Goal: Find specific page/section: Find specific page/section

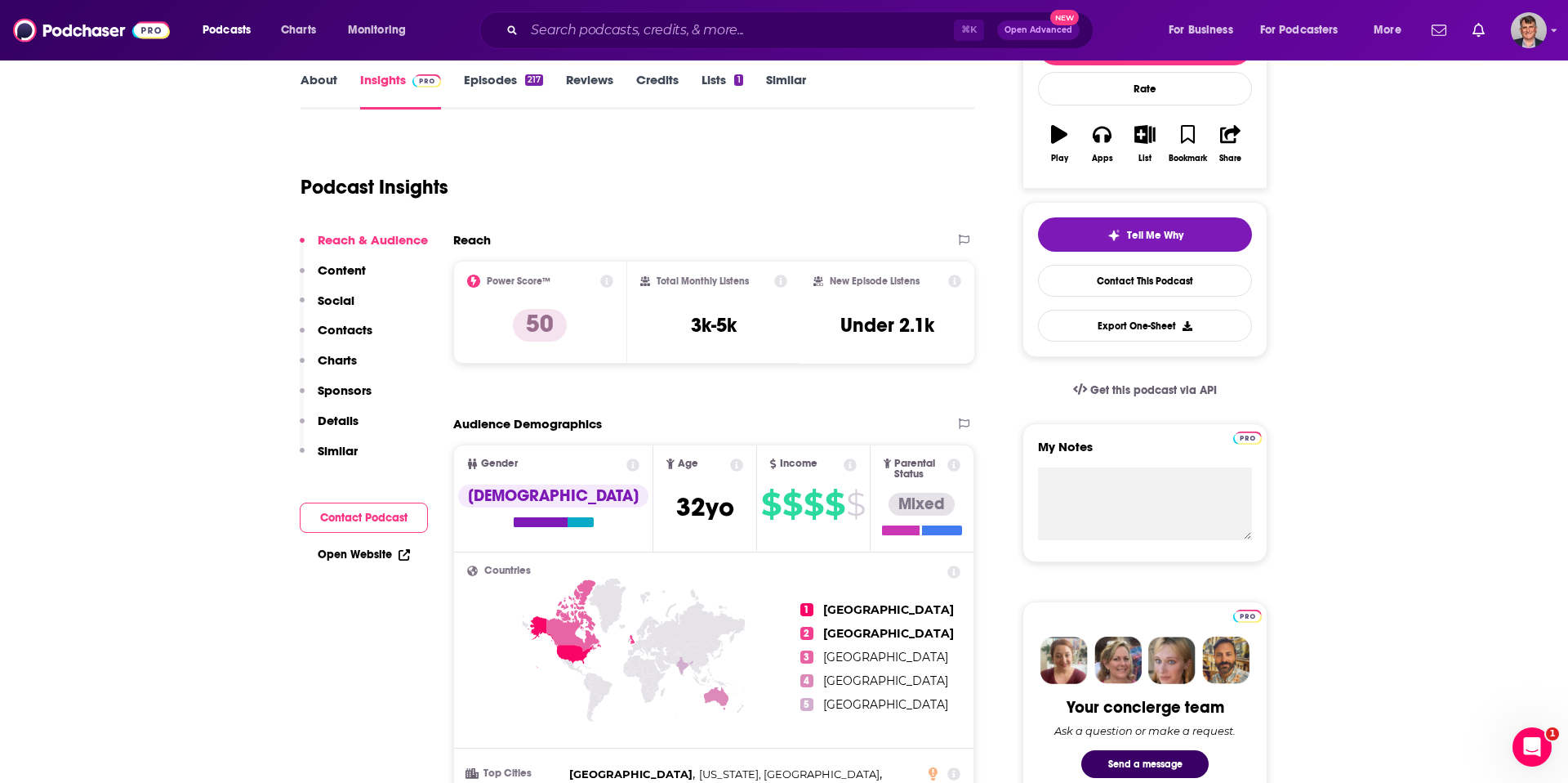
scroll to position [238, 0]
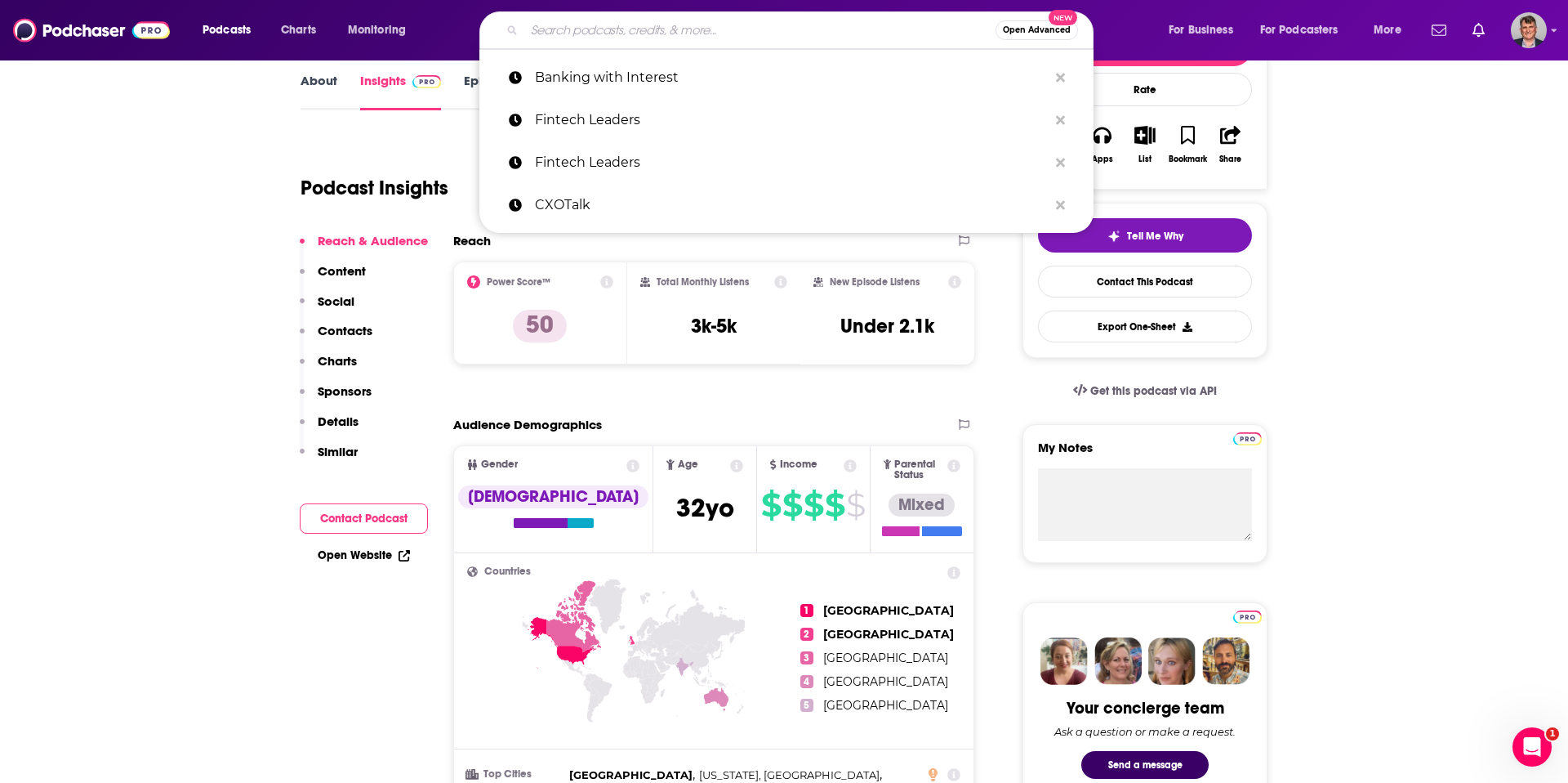
click at [590, 37] on input "Search podcasts, credits, & more..." at bounding box center [760, 29] width 471 height 26
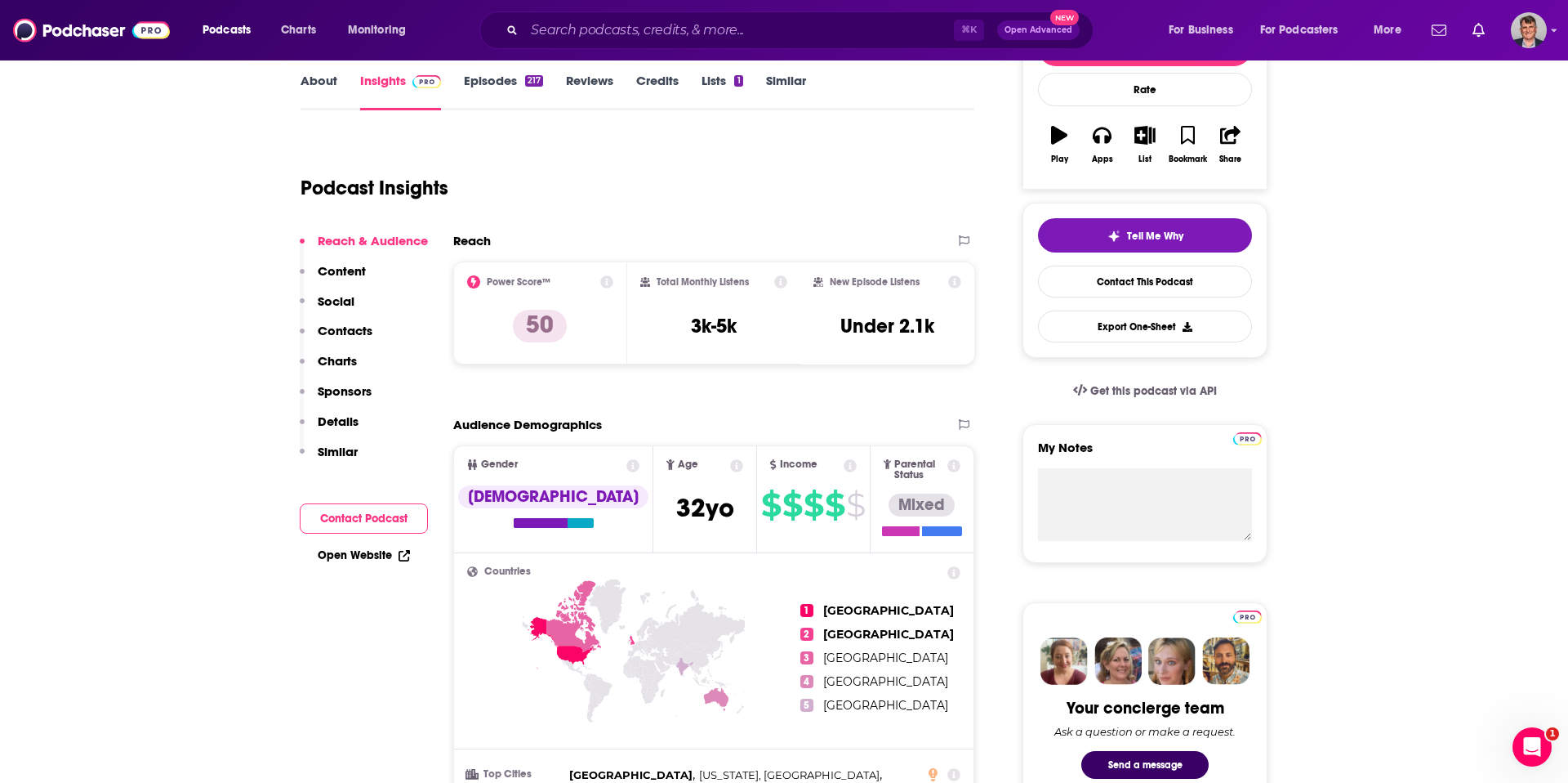
click at [424, 220] on div "Podcast Insights" at bounding box center [631, 178] width 661 height 83
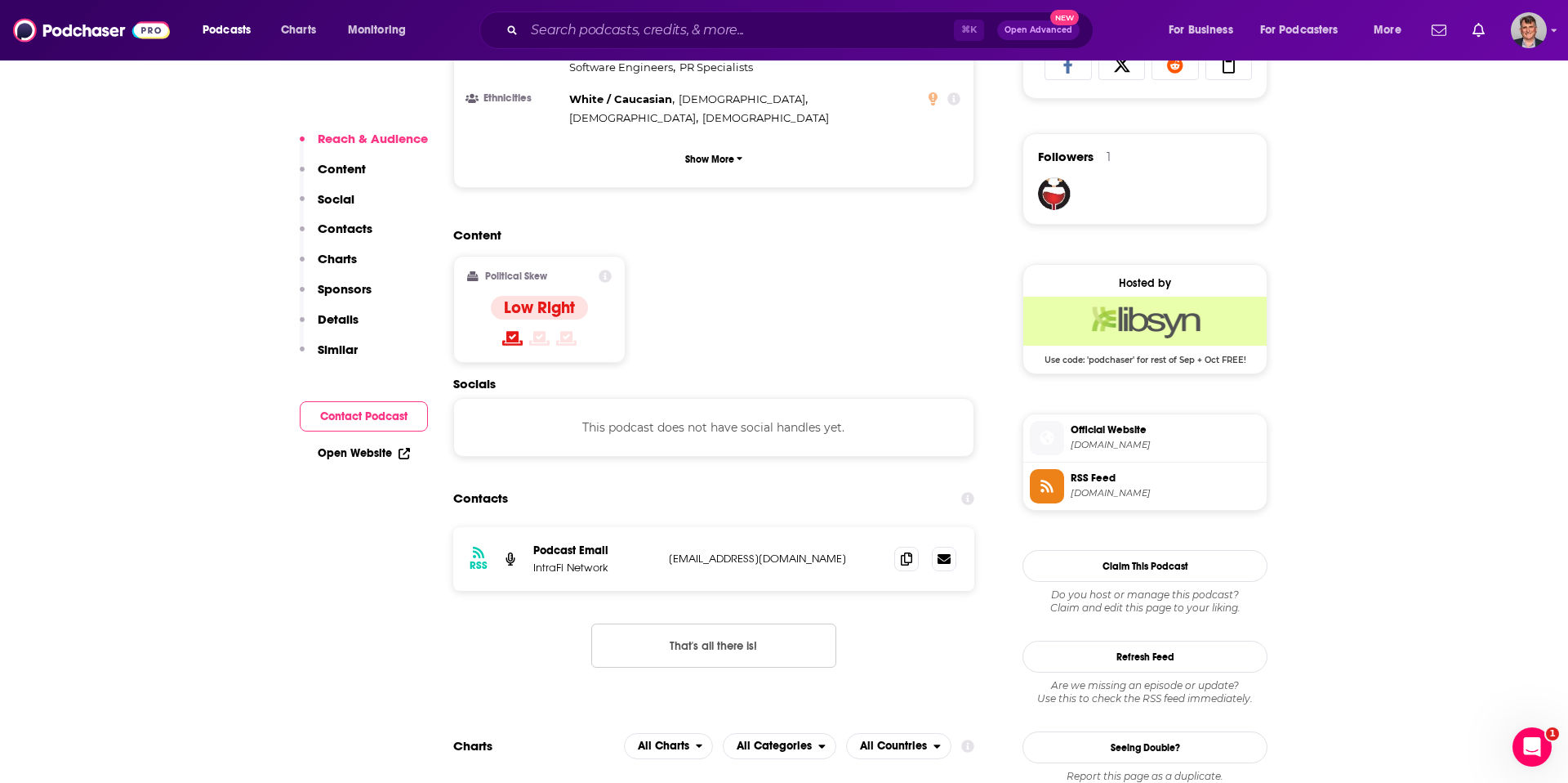
scroll to position [1124, 0]
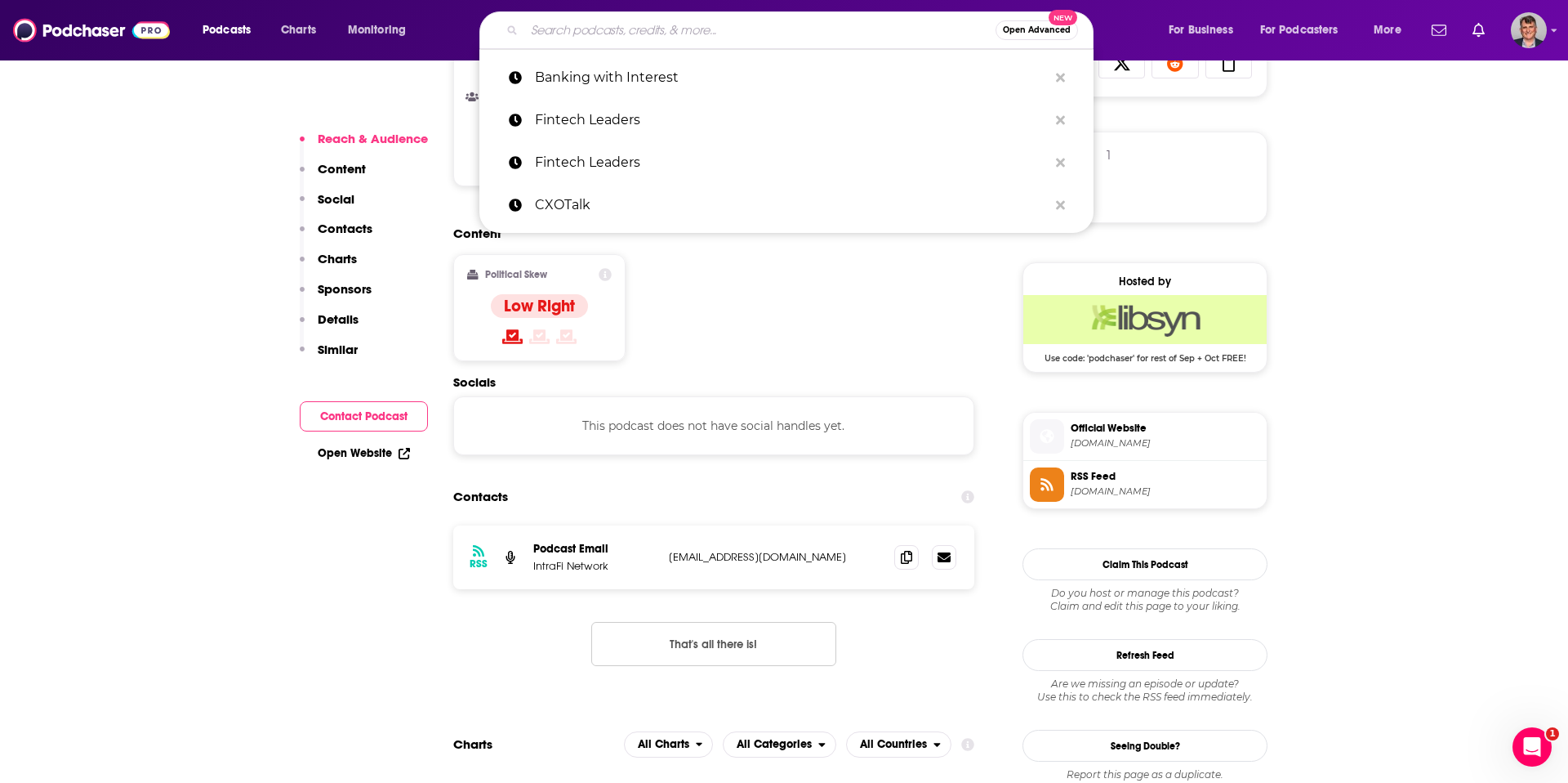
click at [644, 34] on input "Search podcasts, credits, & more..." at bounding box center [760, 29] width 471 height 26
click at [639, 127] on p "Fintech Leaders" at bounding box center [791, 120] width 513 height 43
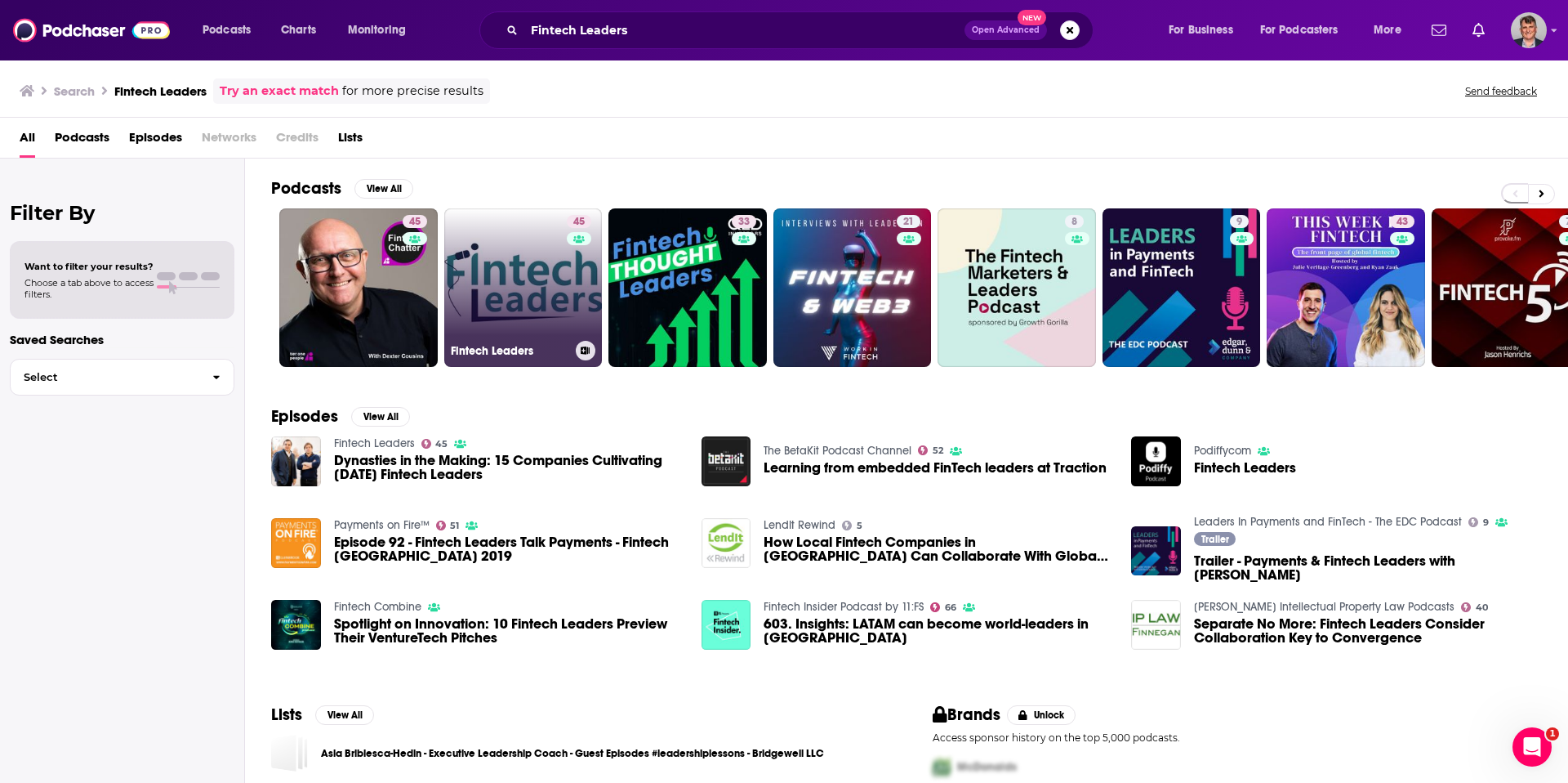
click at [576, 319] on link "45 Fintech Leaders" at bounding box center [524, 287] width 159 height 159
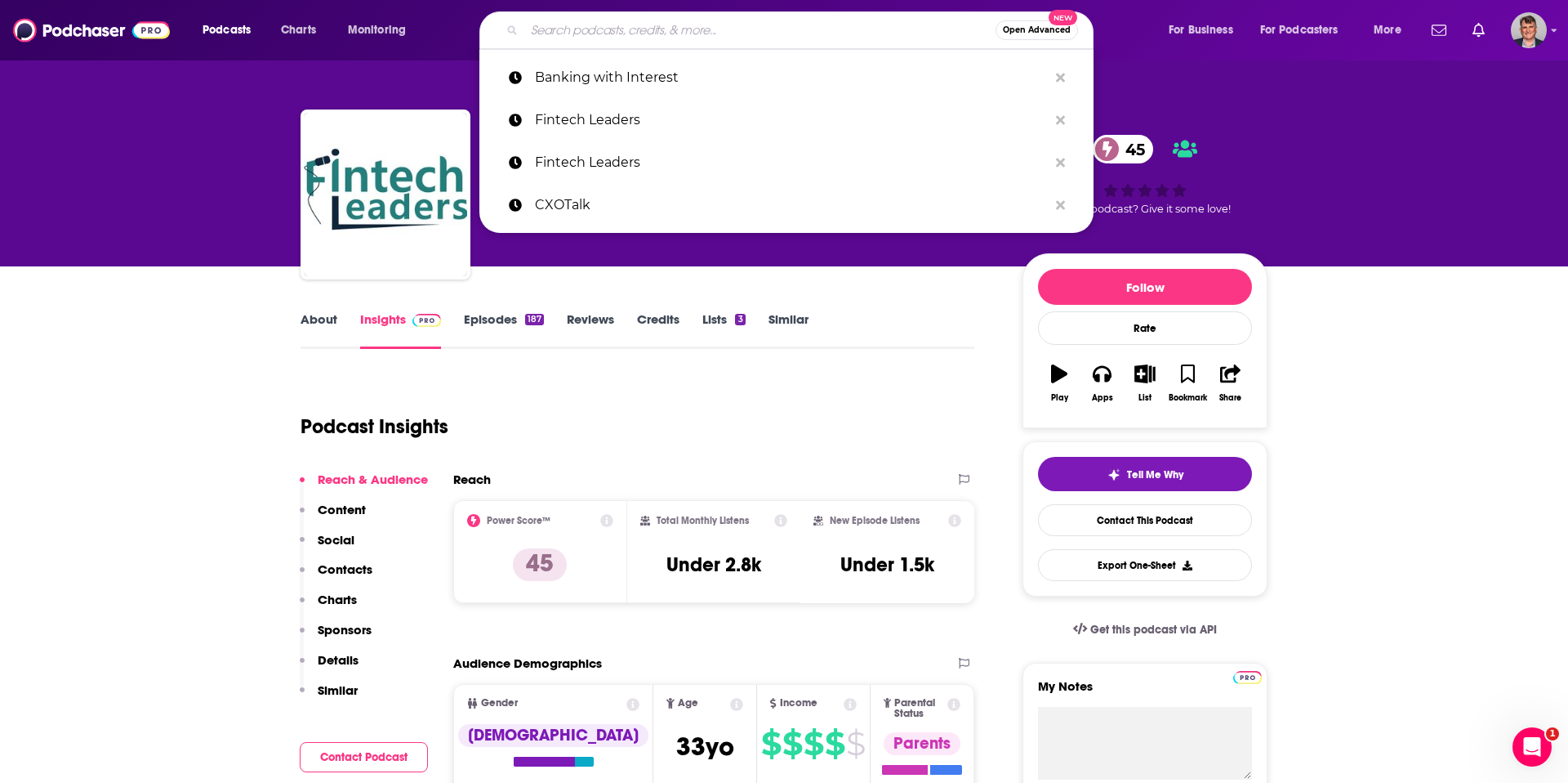
click at [597, 28] on input "Search podcasts, credits, & more..." at bounding box center [760, 29] width 471 height 26
click at [600, 179] on p "Fintech Leaders" at bounding box center [791, 162] width 513 height 43
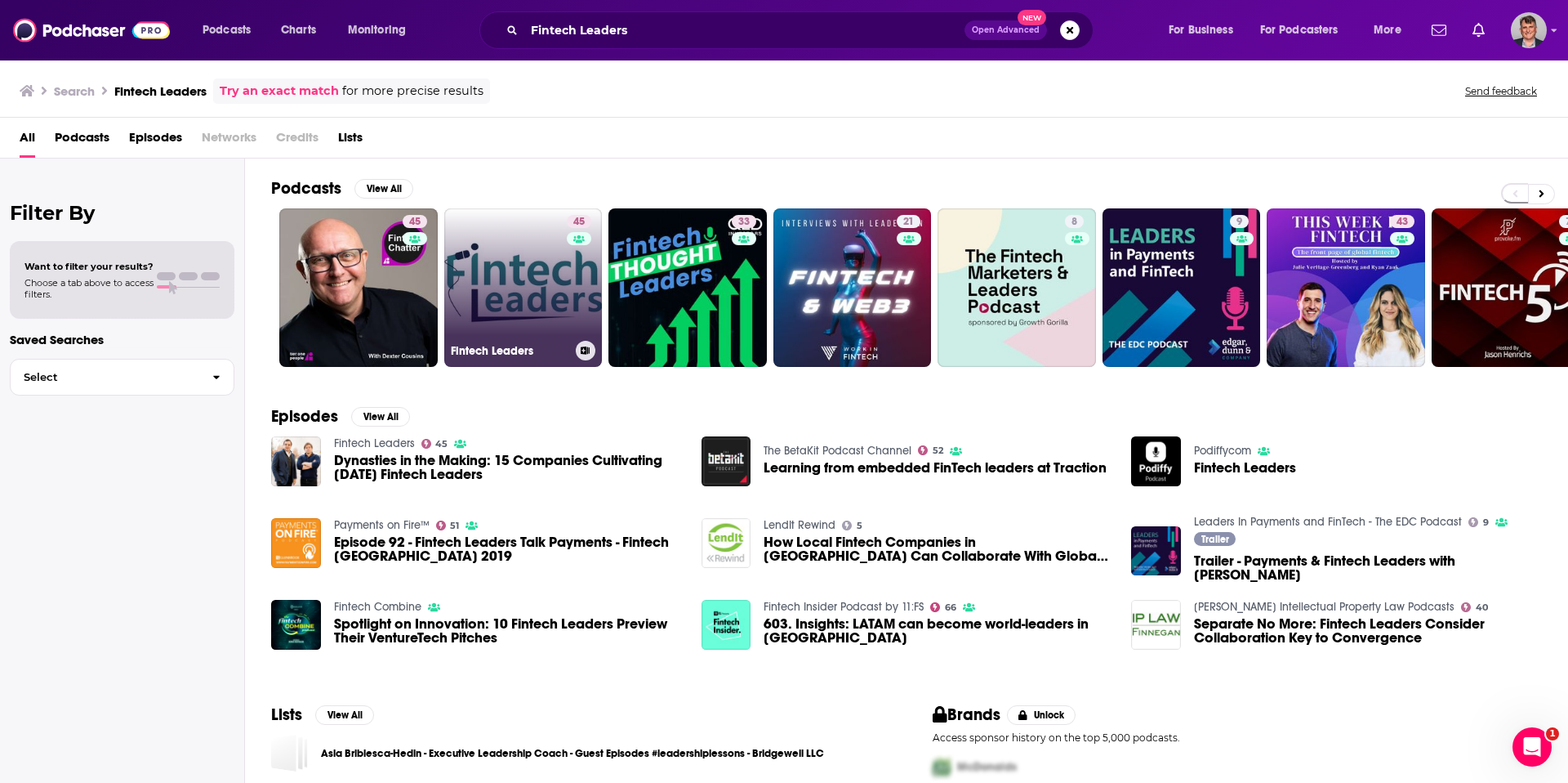
click at [586, 337] on link "45 Fintech Leaders" at bounding box center [524, 287] width 159 height 159
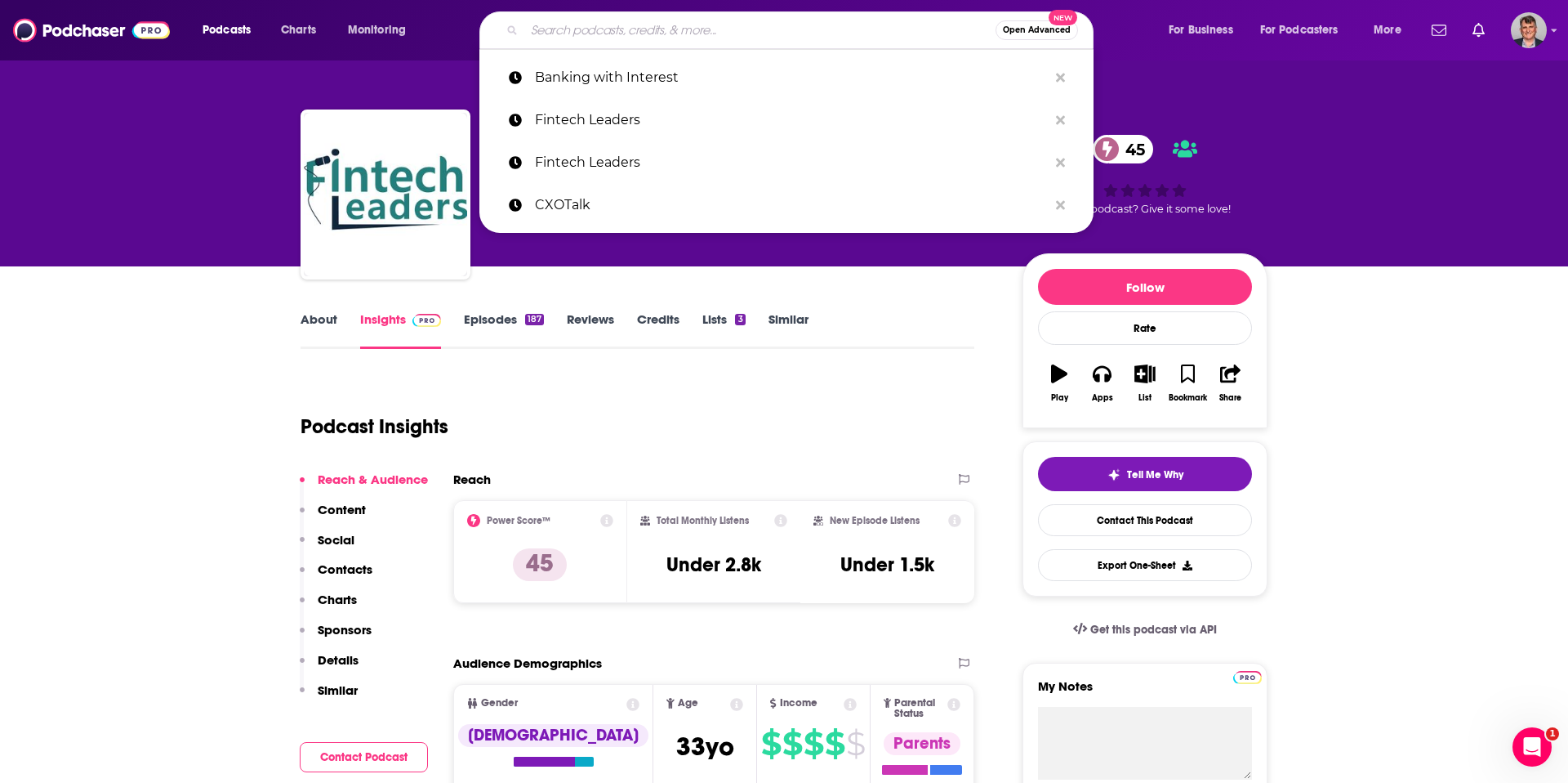
click at [628, 39] on input "Search podcasts, credits, & more..." at bounding box center [760, 29] width 471 height 26
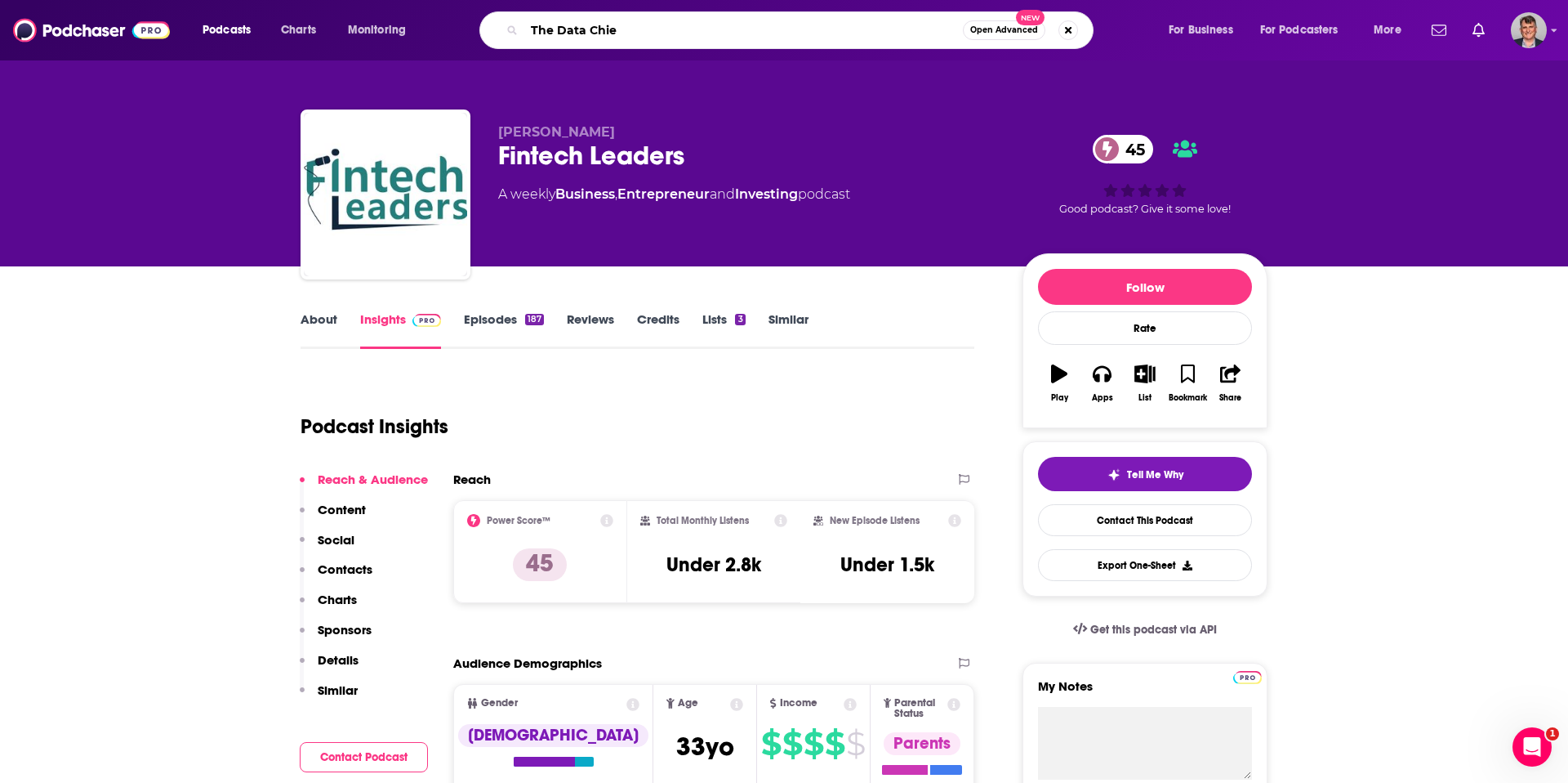
type input "The Data Chief"
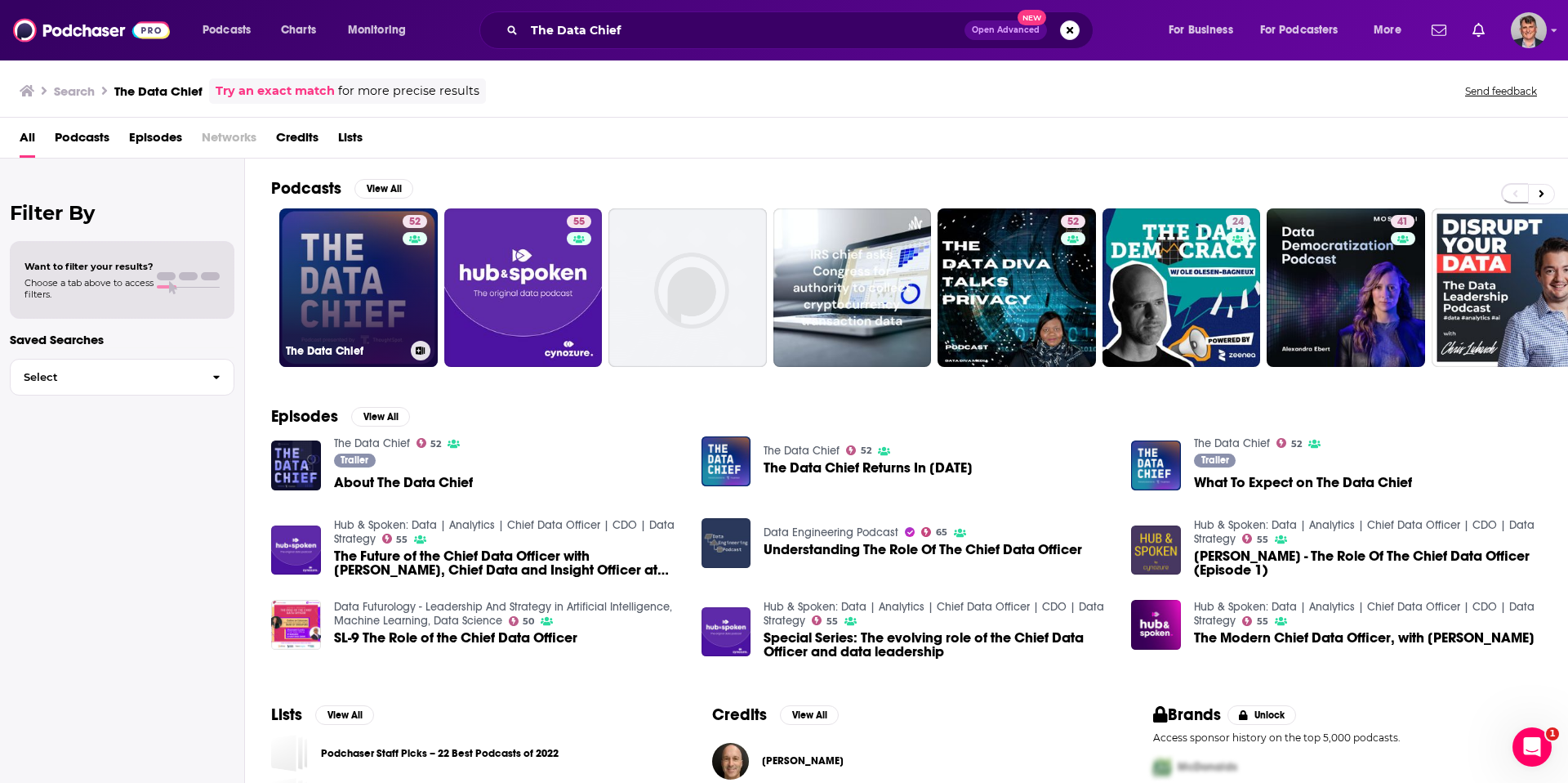
click at [411, 346] on link "52 The Data Chief" at bounding box center [358, 287] width 159 height 159
